Goal: Task Accomplishment & Management: Manage account settings

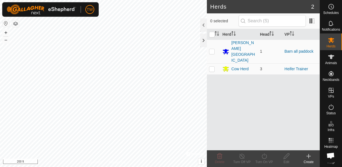
scroll to position [327, 0]
click at [211, 49] on p-checkbox at bounding box center [212, 51] width 6 height 4
checkbox input "true"
click at [211, 66] on p-checkbox at bounding box center [212, 68] width 6 height 4
checkbox input "true"
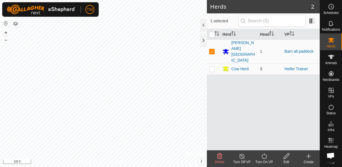
checkbox input "true"
click at [212, 34] on input "checkbox" at bounding box center [212, 35] width 6 height 6
checkbox input "false"
